Goal: Transaction & Acquisition: Download file/media

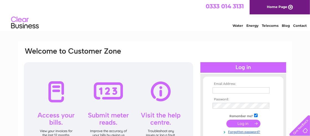
type input "[PERSON_NAME][EMAIL_ADDRESS][DOMAIN_NAME]"
click at [232, 122] on input "submit" at bounding box center [243, 124] width 34 height 8
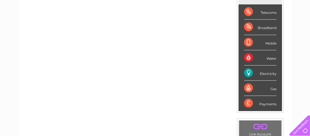
scroll to position [86, 0]
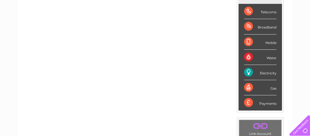
click at [261, 71] on div "Electricity" at bounding box center [260, 72] width 32 height 15
drag, startPoint x: 261, startPoint y: 71, endPoint x: 248, endPoint y: 69, distance: 13.6
click at [248, 69] on div "Electricity" at bounding box center [260, 72] width 32 height 15
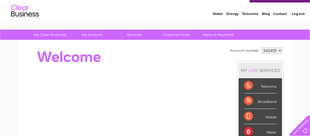
scroll to position [1, 0]
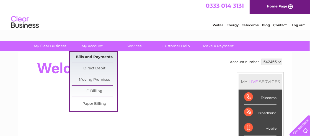
click at [90, 55] on link "Bills and Payments" at bounding box center [95, 57] width 46 height 11
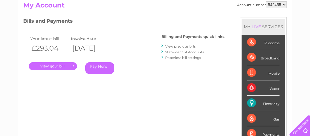
scroll to position [66, 0]
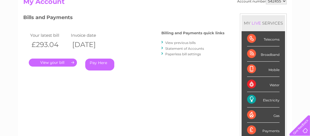
click at [58, 61] on link "." at bounding box center [53, 63] width 48 height 8
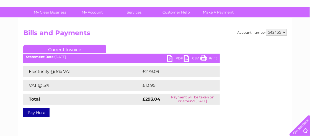
scroll to position [23, 0]
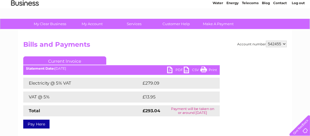
click at [178, 68] on link "PDF" at bounding box center [175, 71] width 17 height 8
click at [169, 70] on link "PDF" at bounding box center [175, 71] width 17 height 8
click at [170, 69] on link "PDF" at bounding box center [175, 71] width 17 height 8
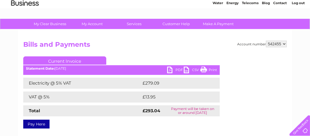
click at [182, 69] on link "PDF" at bounding box center [175, 71] width 17 height 8
